Goal: Task Accomplishment & Management: Manage account settings

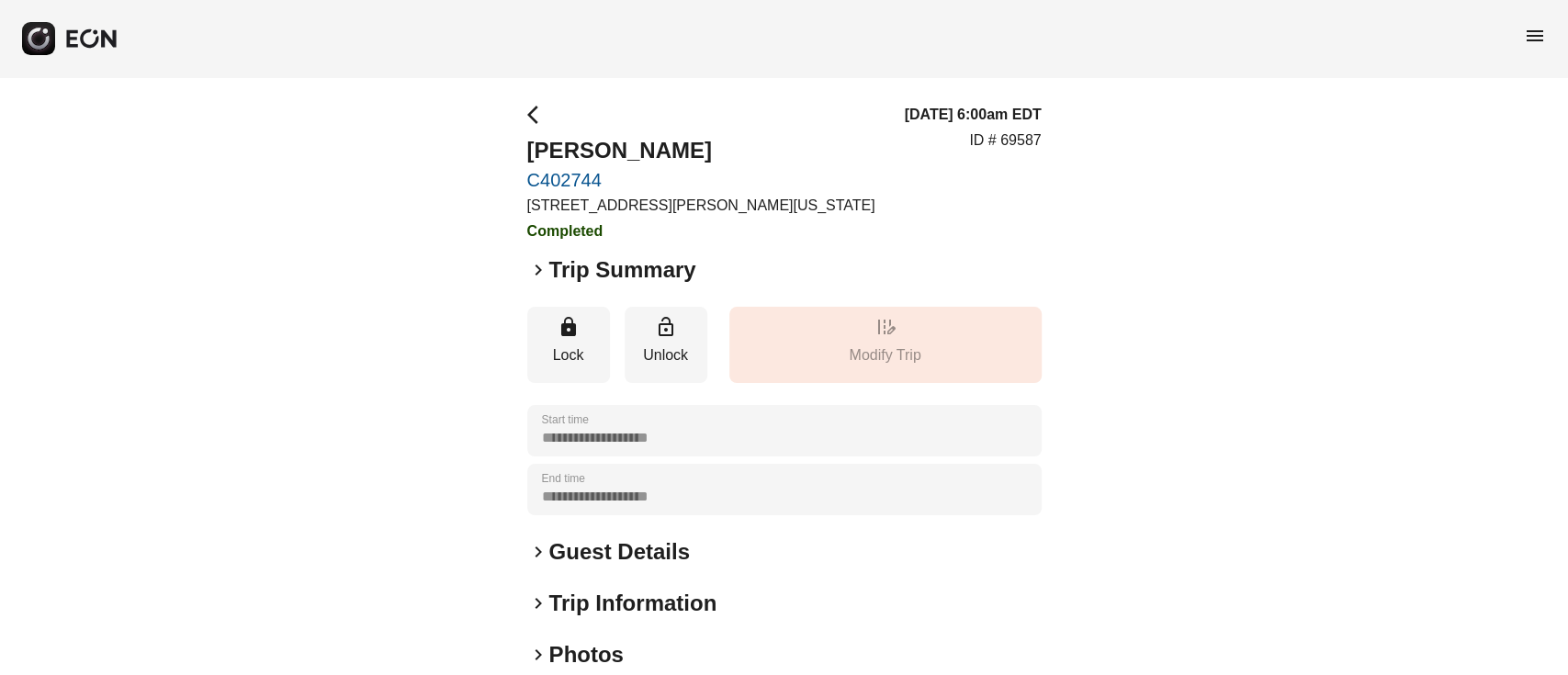
click at [1535, 33] on span "menu" at bounding box center [1534, 36] width 22 height 22
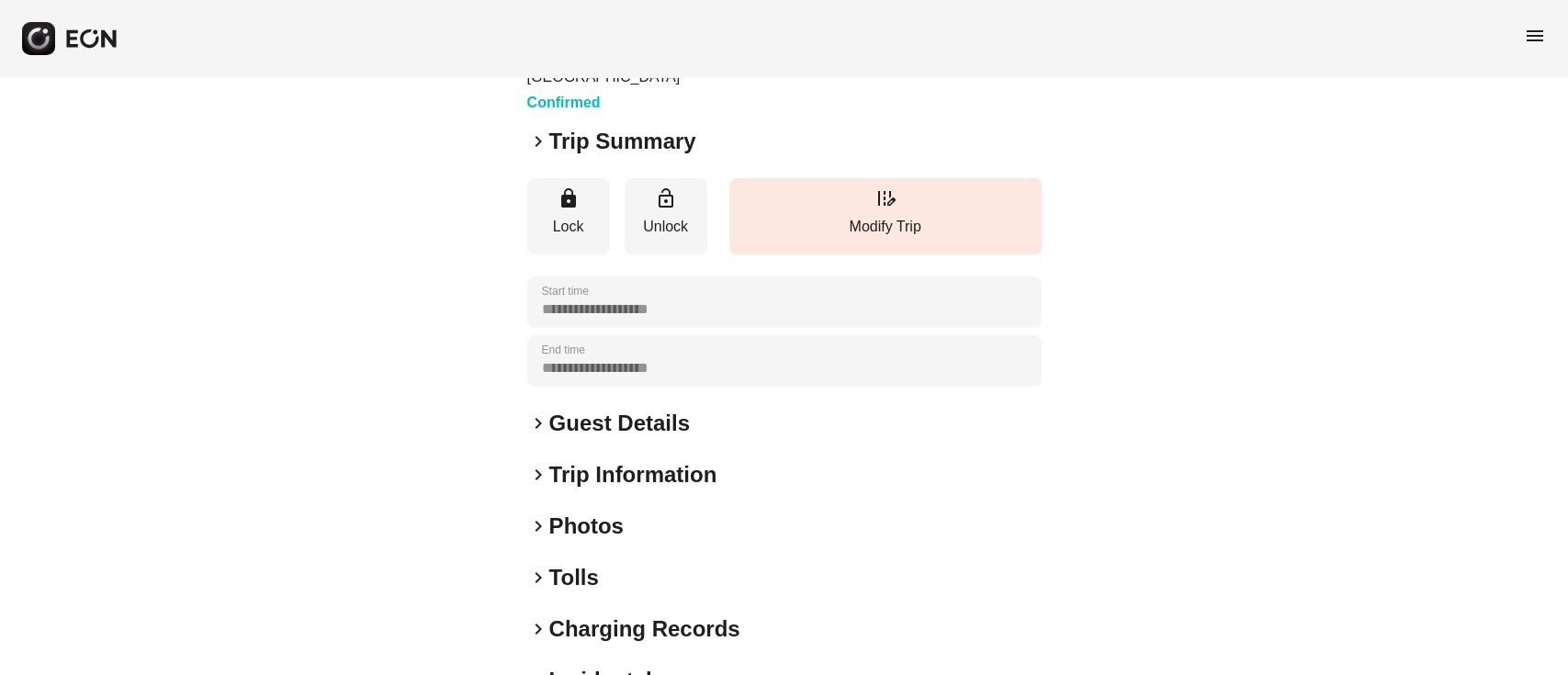
scroll to position [244, 0]
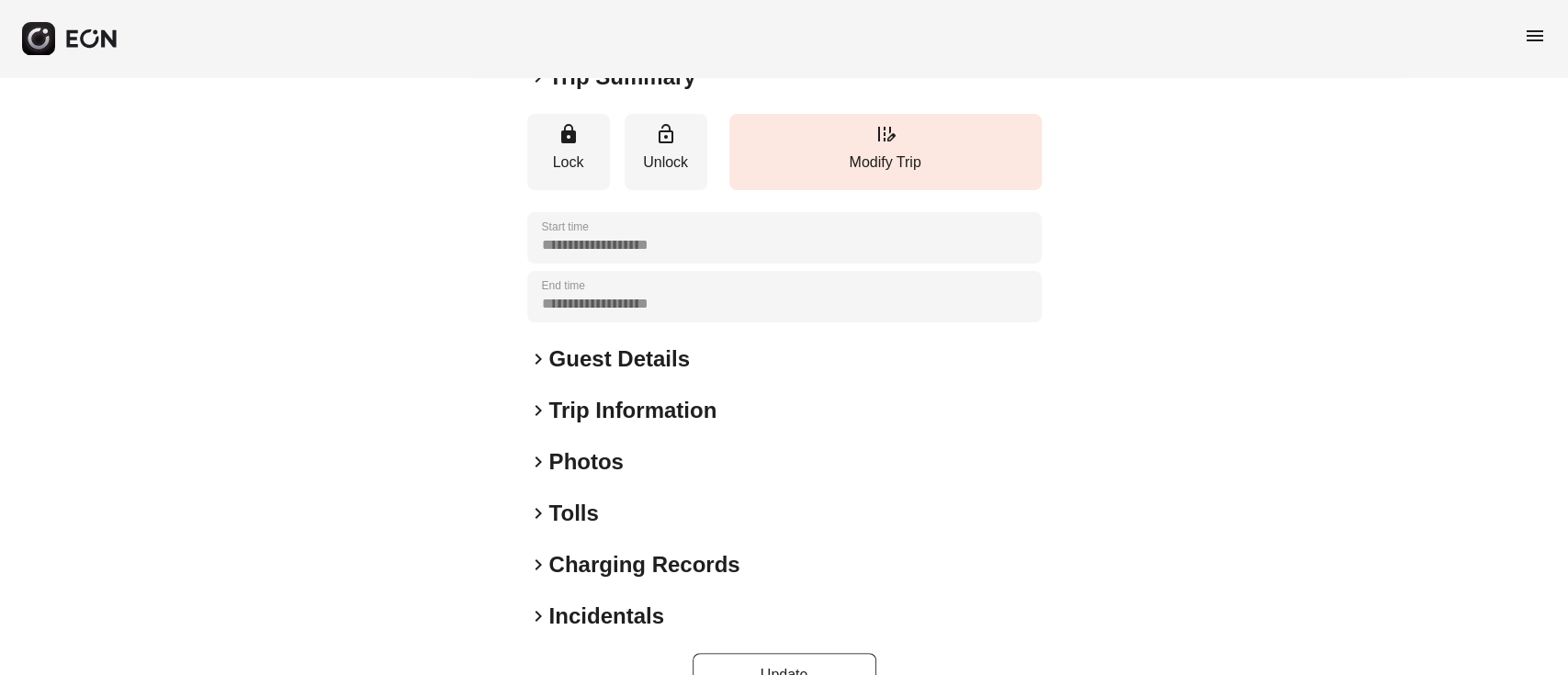
click at [675, 374] on h2 "Guest Details" at bounding box center [620, 359] width 140 height 30
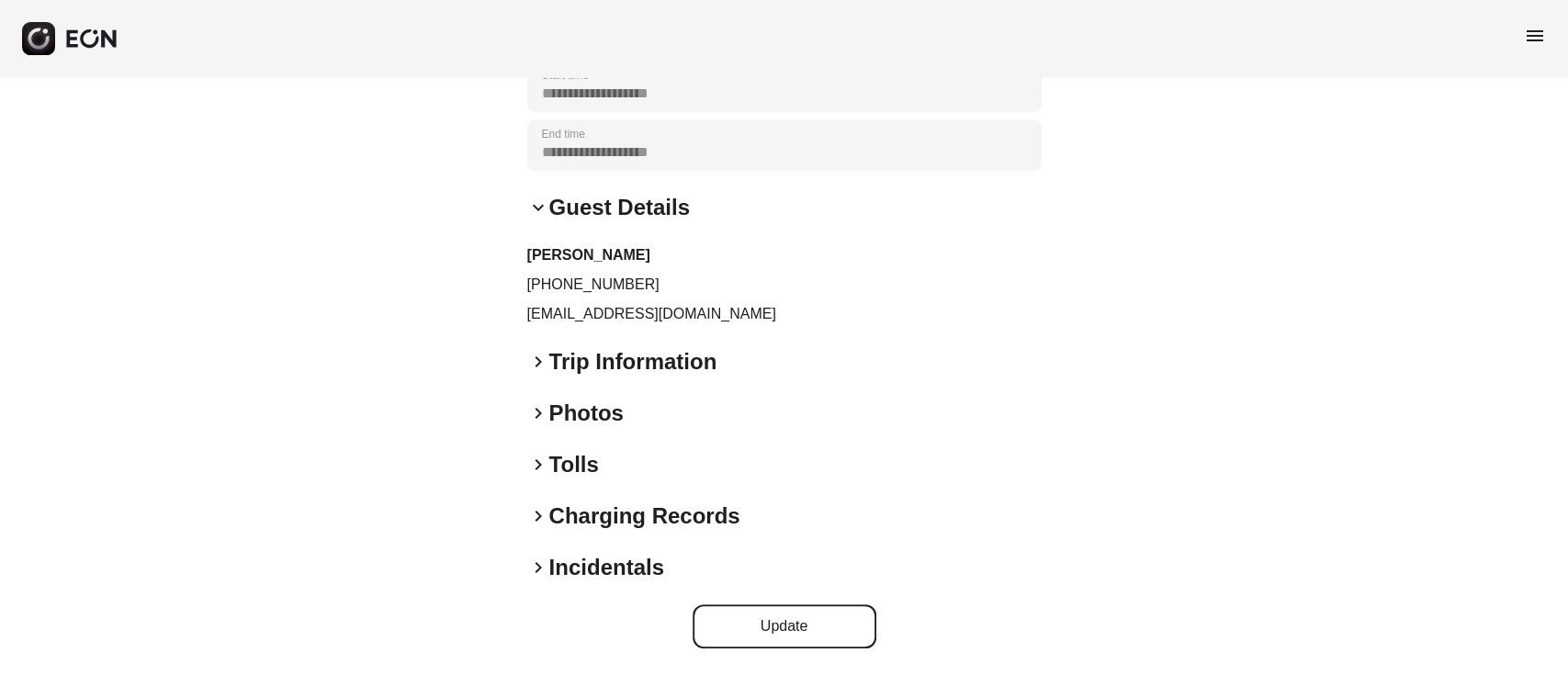
scroll to position [417, 0]
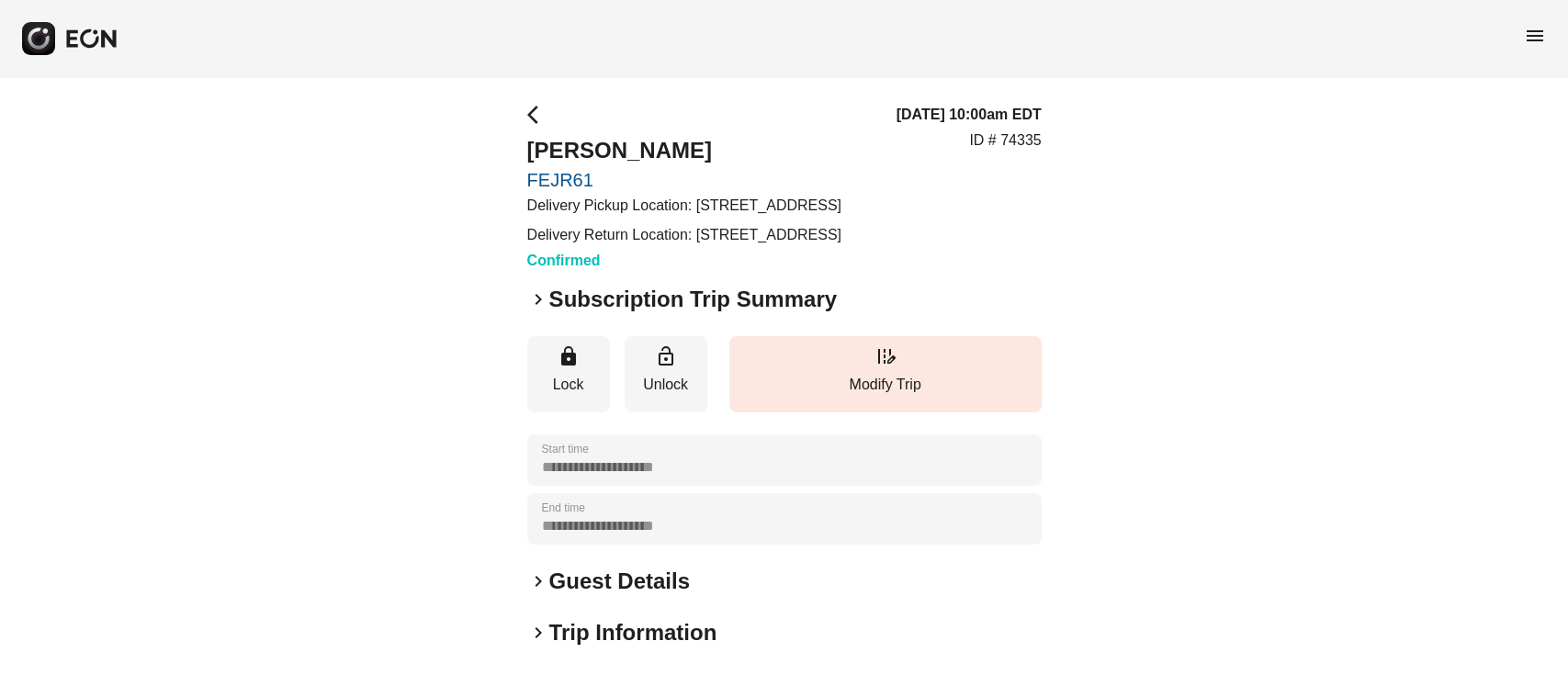
drag, startPoint x: 693, startPoint y: 202, endPoint x: 885, endPoint y: 235, distance: 194.8
click at [842, 216] on p "Delivery Pickup Location: 2 Northside Piers, Brooklyn, NY 11249, USA" at bounding box center [684, 205] width 315 height 22
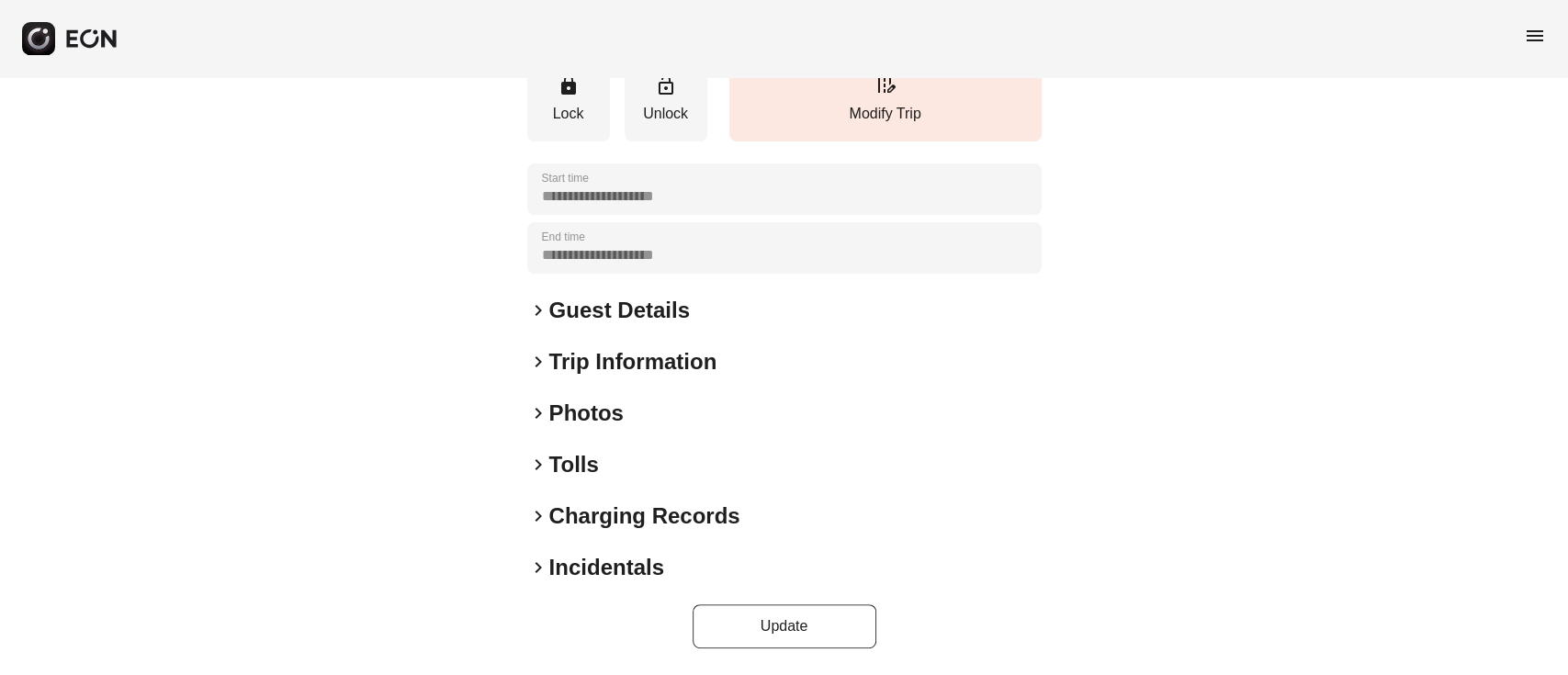
scroll to position [315, 0]
click at [611, 316] on h2 "Guest Details" at bounding box center [620, 310] width 140 height 30
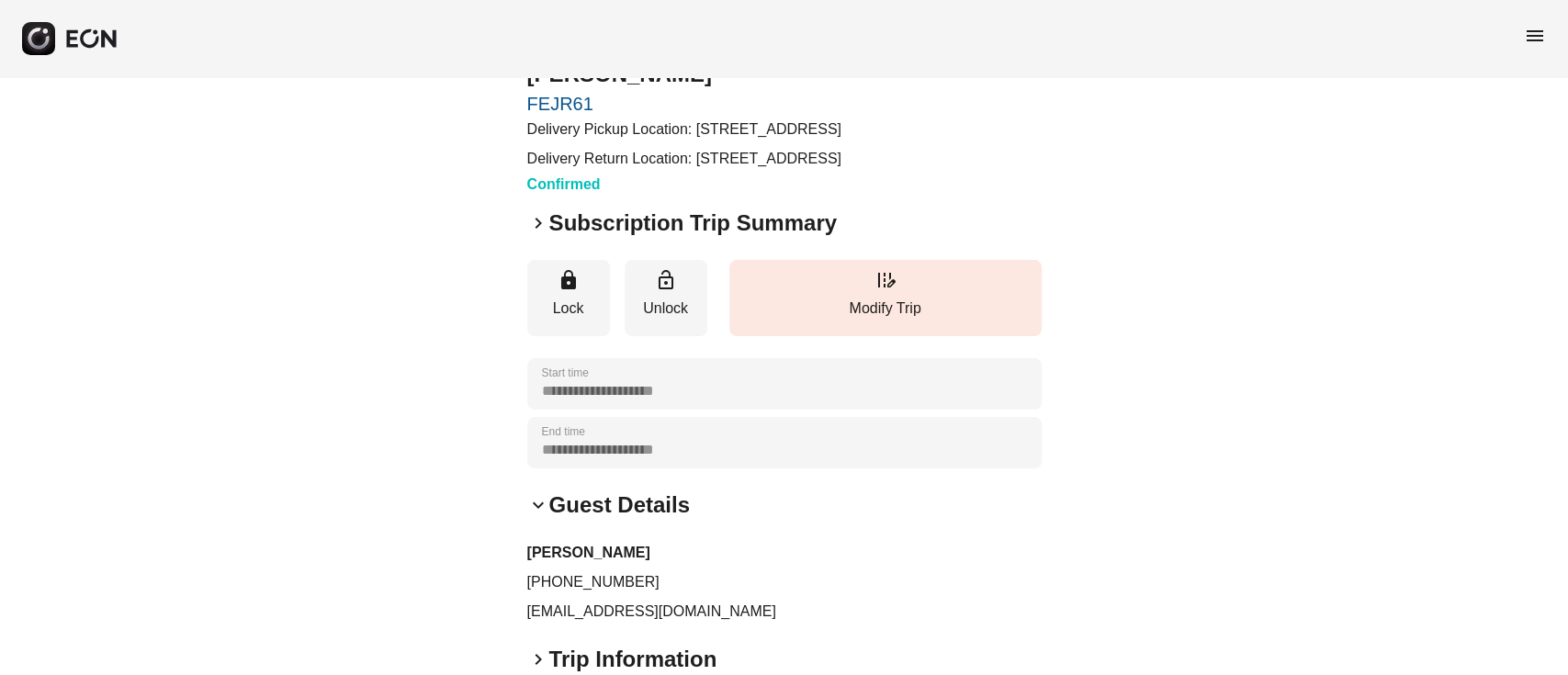
scroll to position [70, 0]
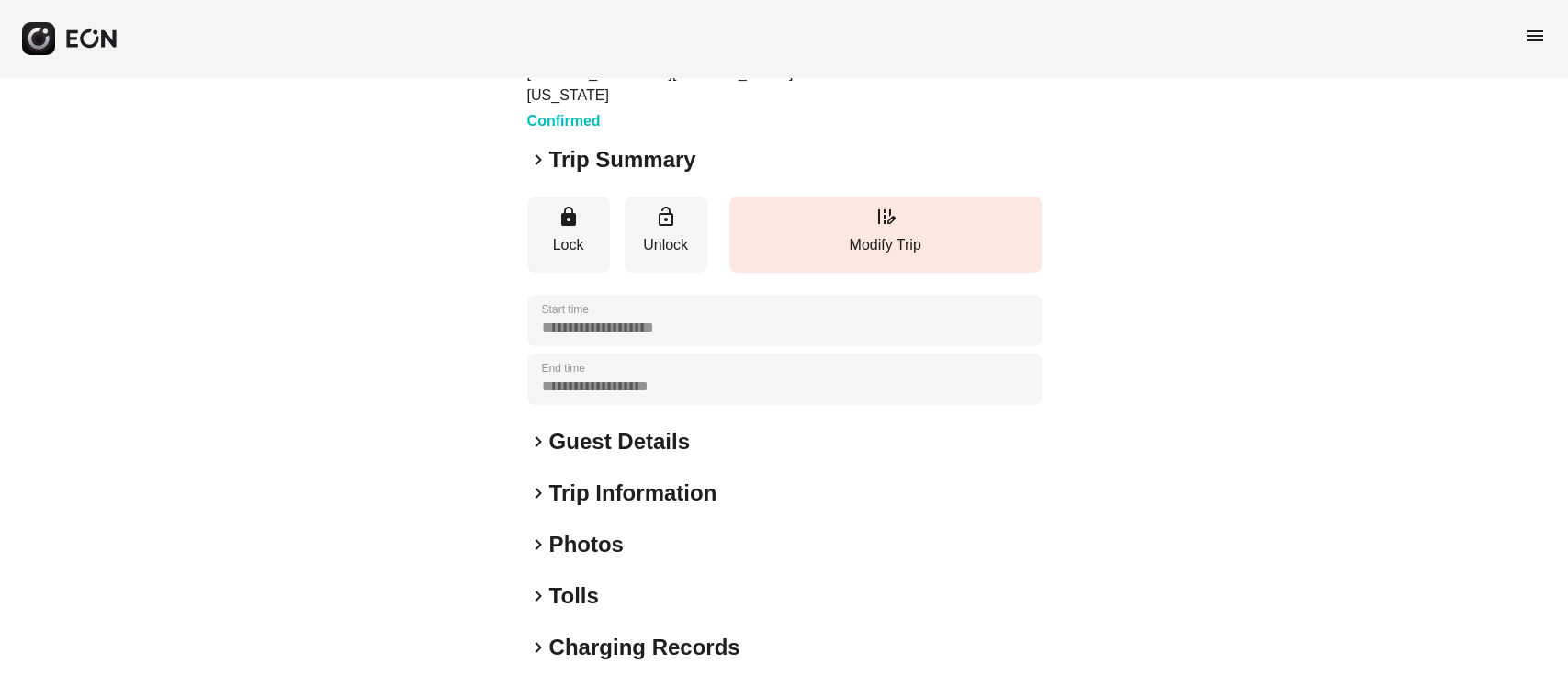
scroll to position [241, 0]
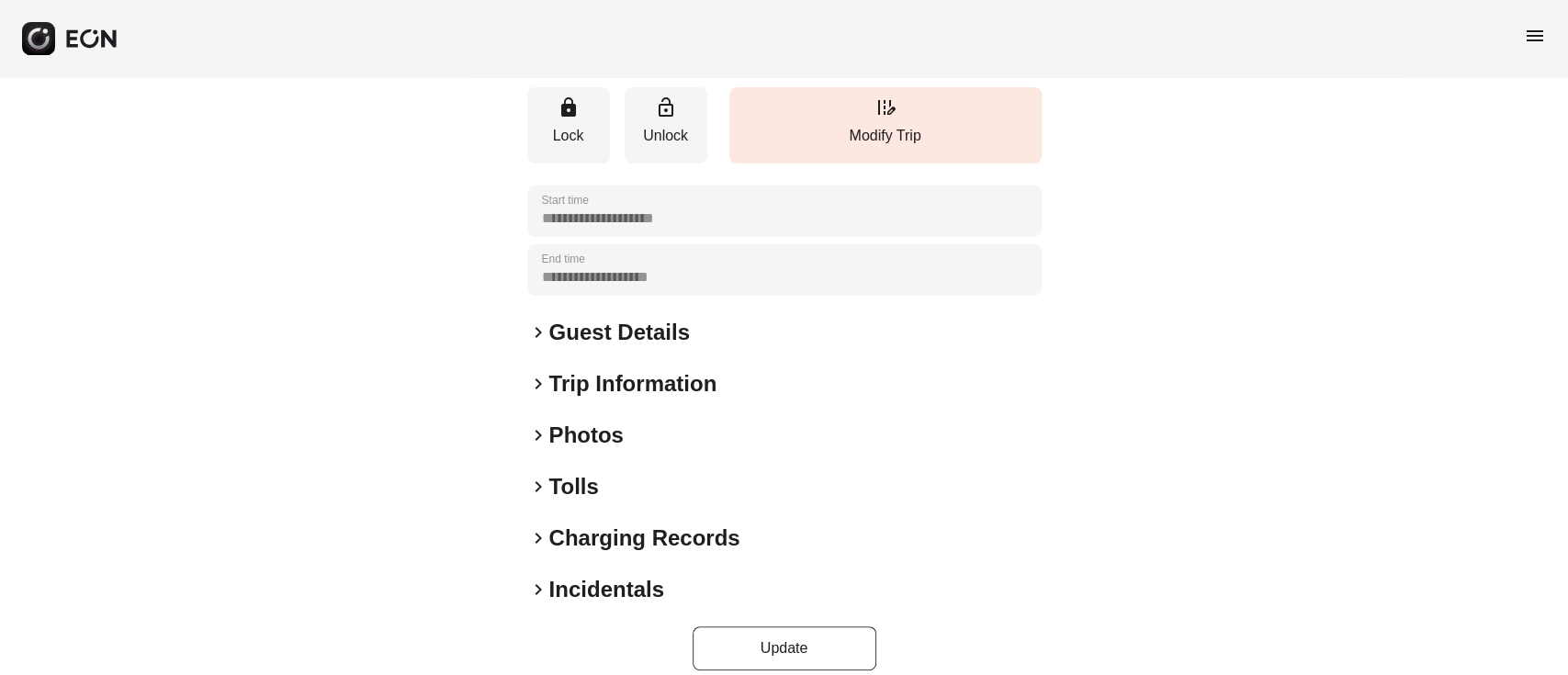
click at [573, 317] on h2 "Guest Details" at bounding box center [620, 332] width 140 height 30
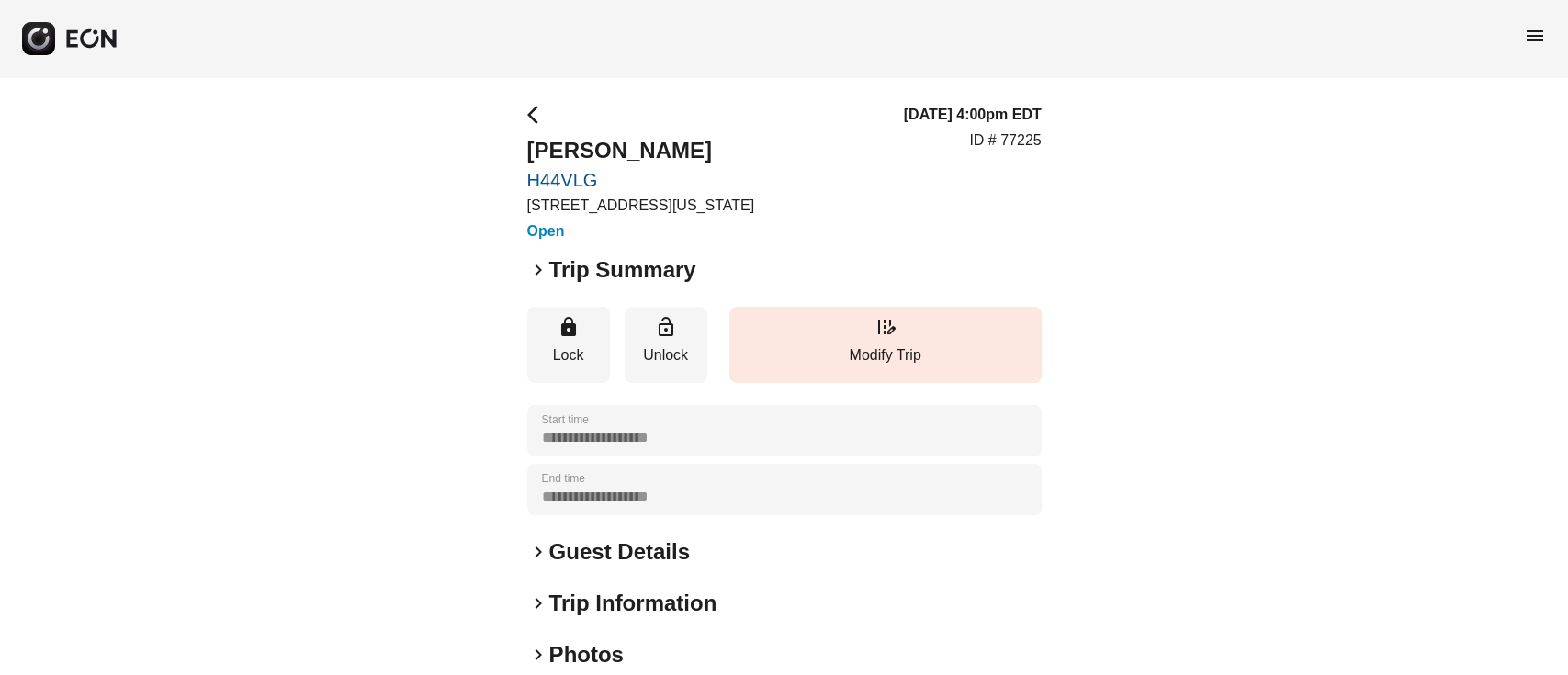
click at [586, 548] on h2 "Guest Details" at bounding box center [620, 552] width 140 height 30
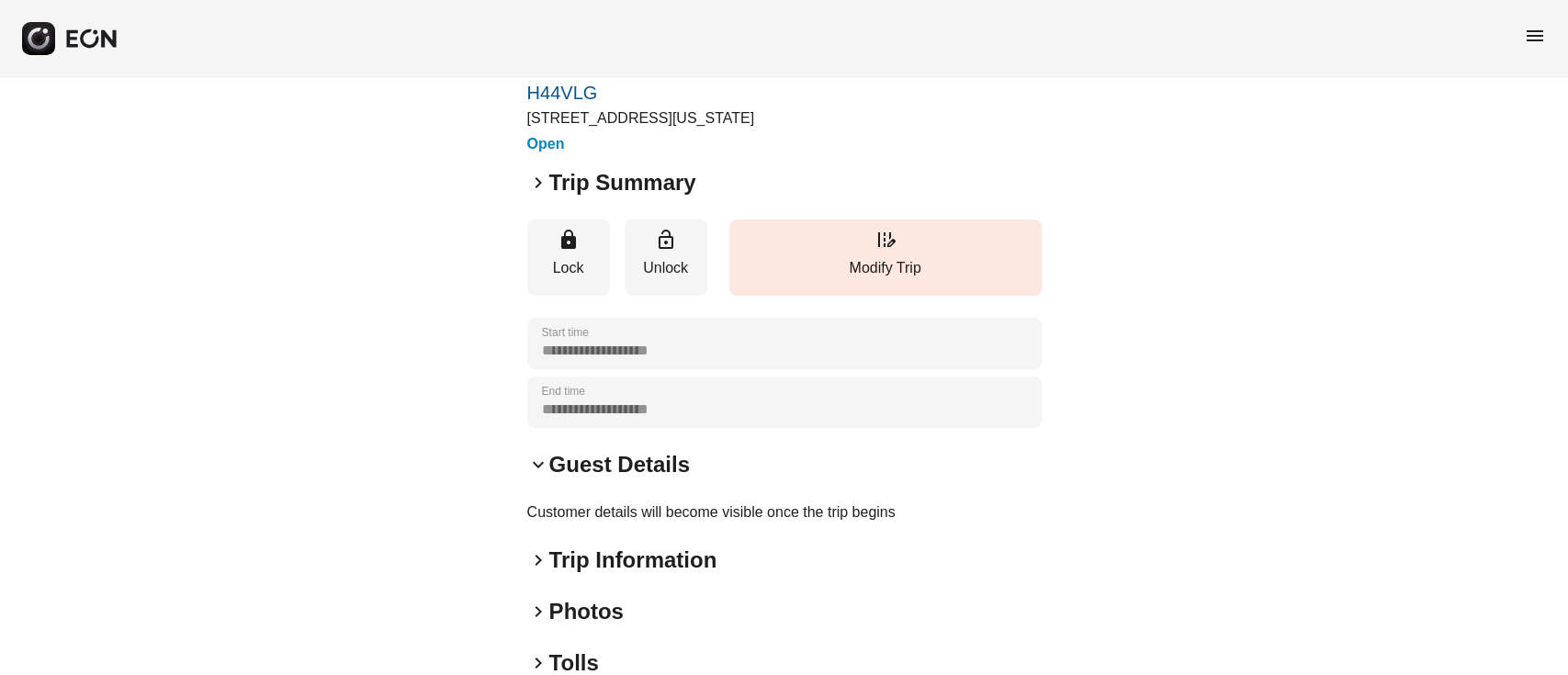
scroll to position [122, 0]
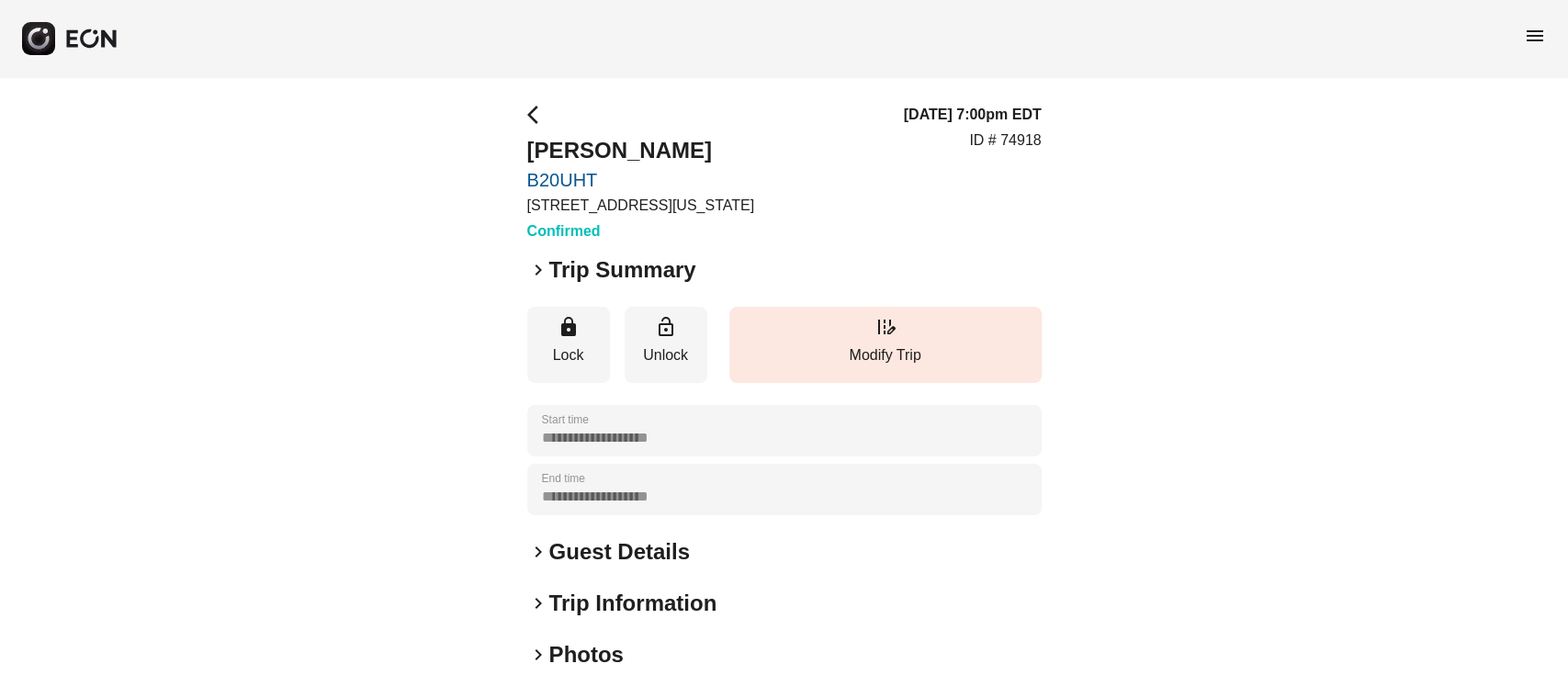
click at [602, 552] on h2 "Guest Details" at bounding box center [620, 552] width 140 height 30
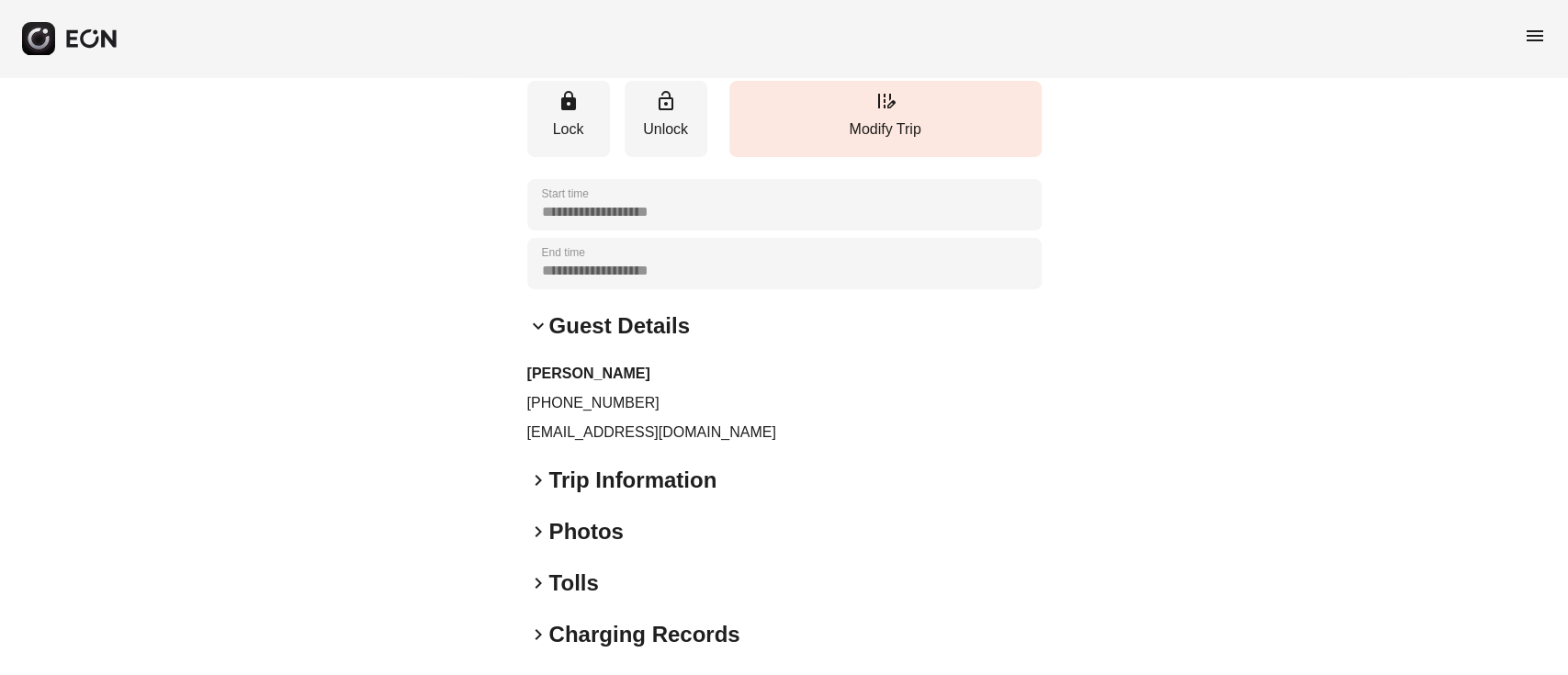
scroll to position [122, 0]
